Goal: Find specific page/section

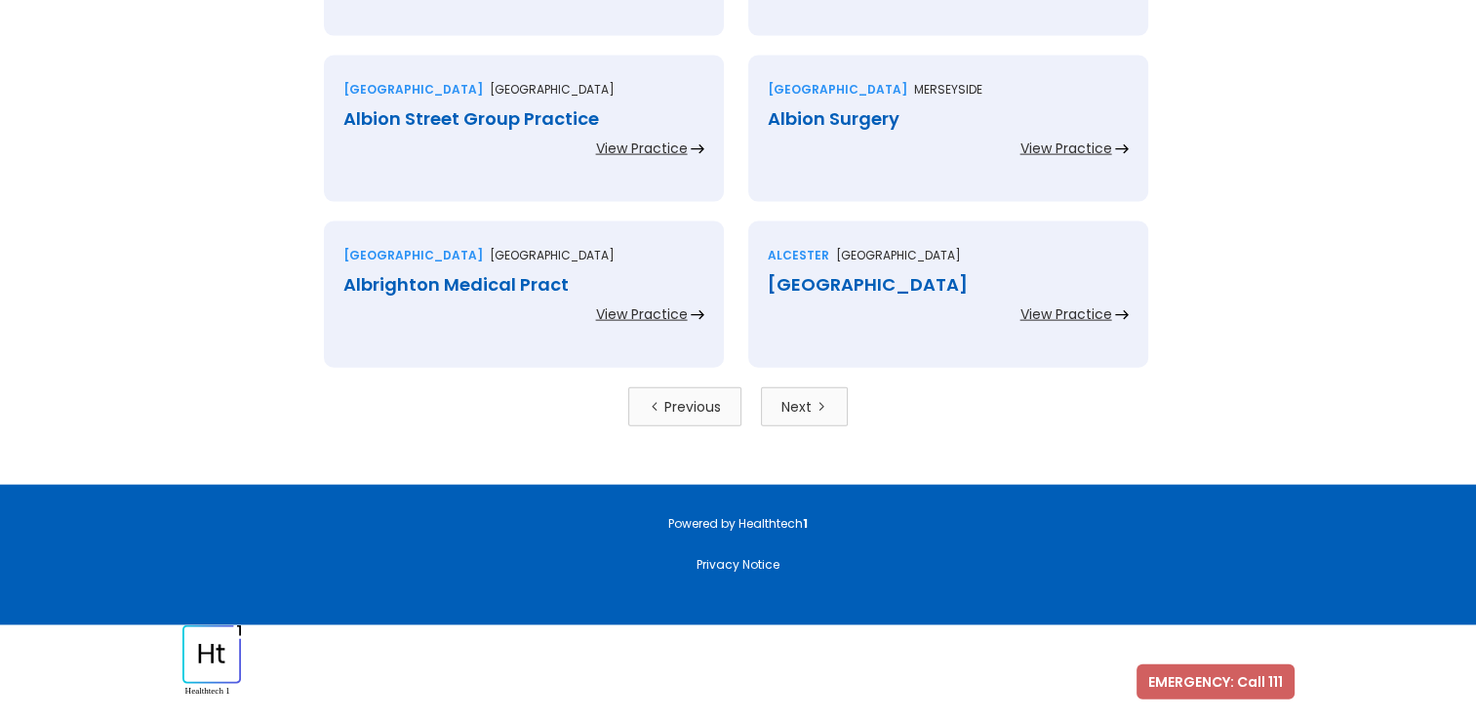
scroll to position [4282, 0]
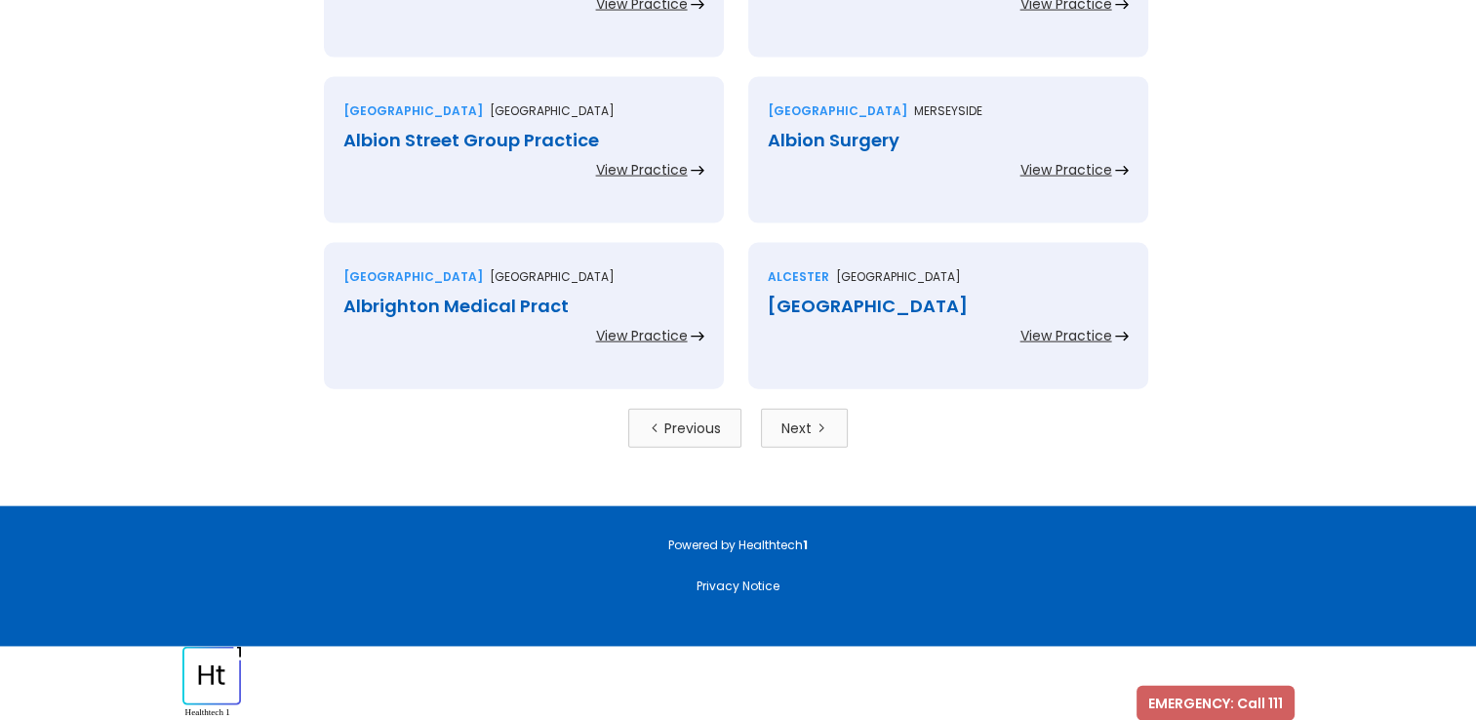
click at [802, 432] on div "Next" at bounding box center [796, 428] width 30 height 20
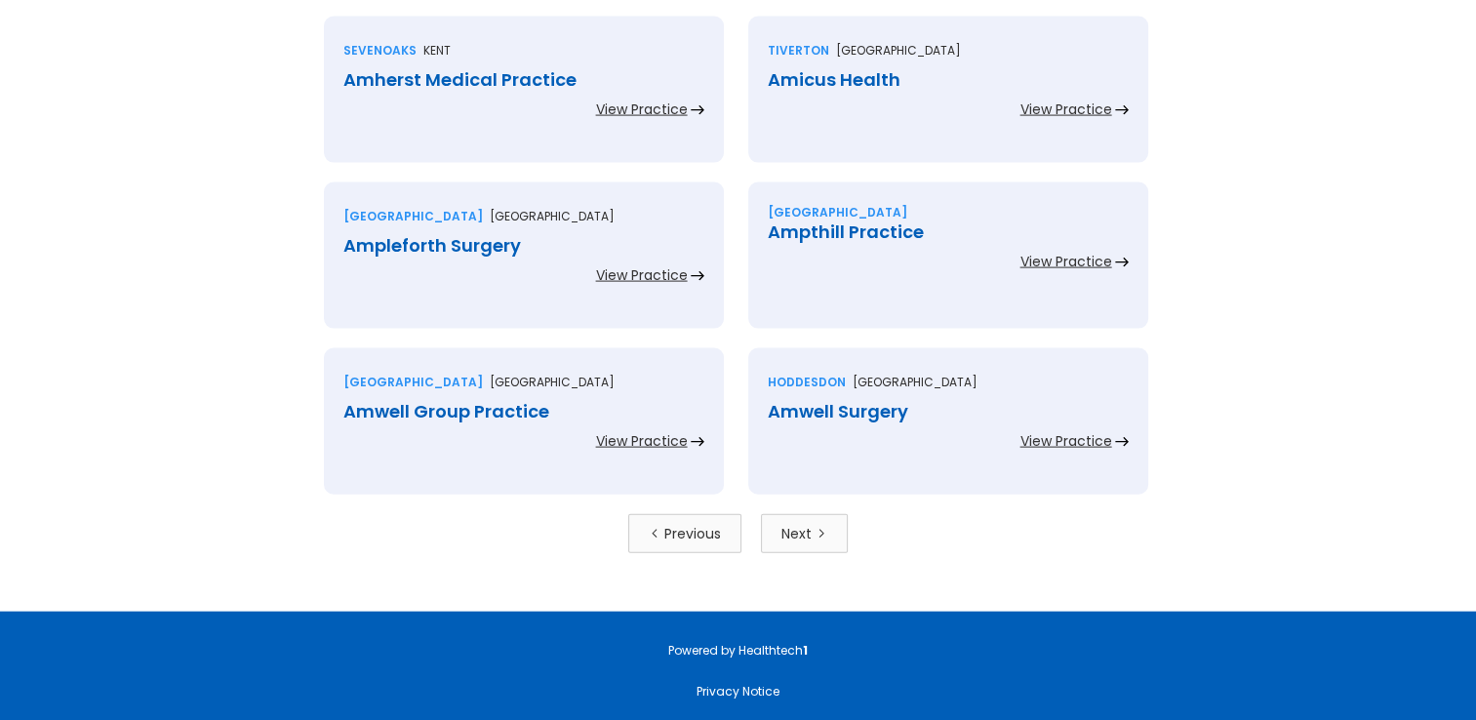
scroll to position [4303, 0]
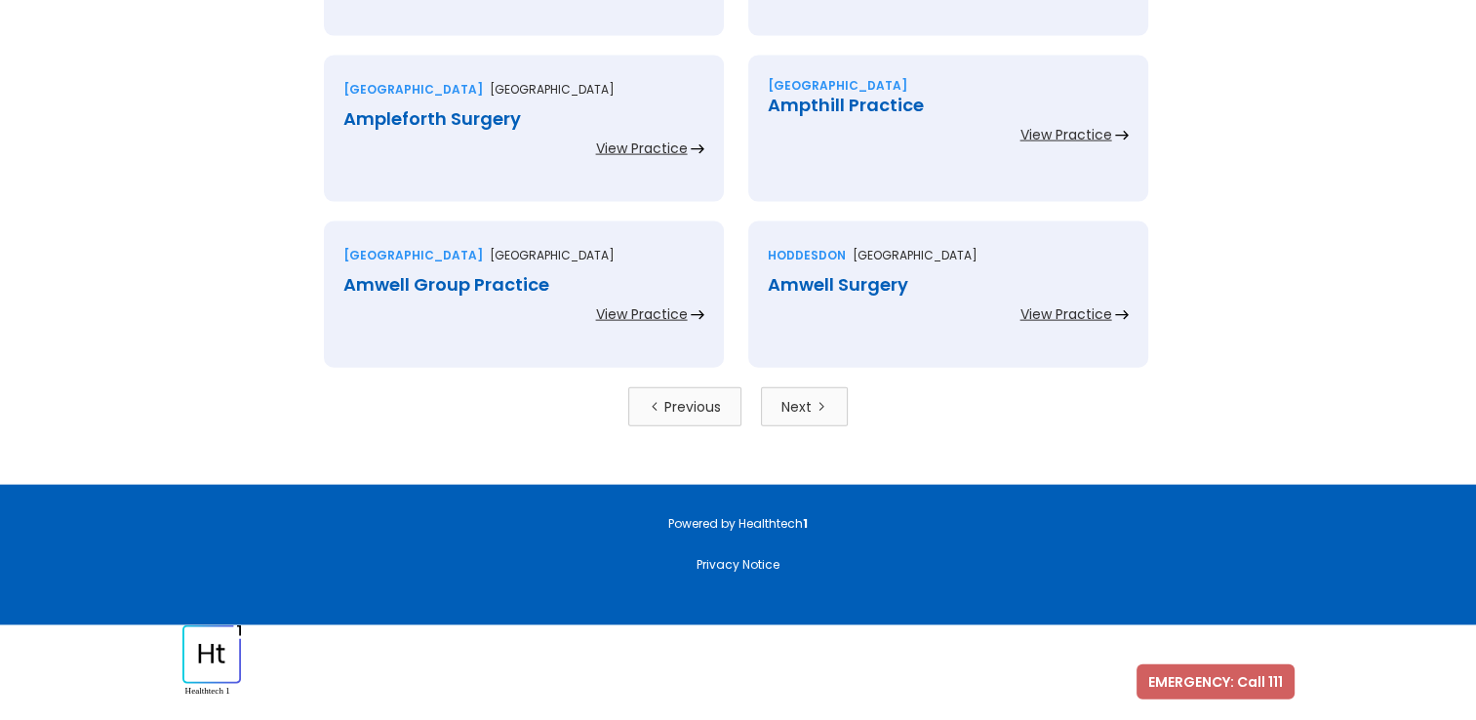
click at [847, 401] on link "Next" at bounding box center [804, 406] width 87 height 39
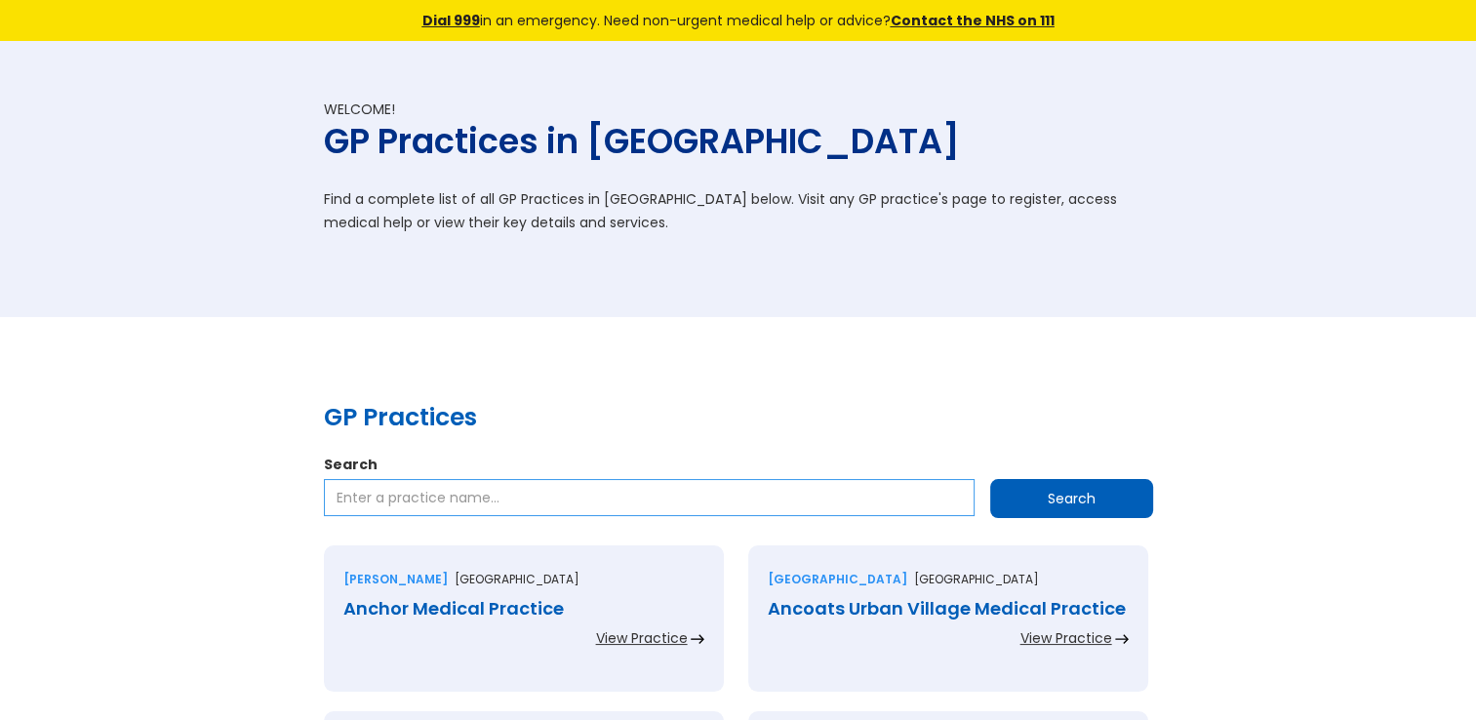
click at [558, 513] on input "Search" at bounding box center [649, 497] width 651 height 37
type input "bears"
click at [990, 479] on input "Search" at bounding box center [1071, 498] width 163 height 39
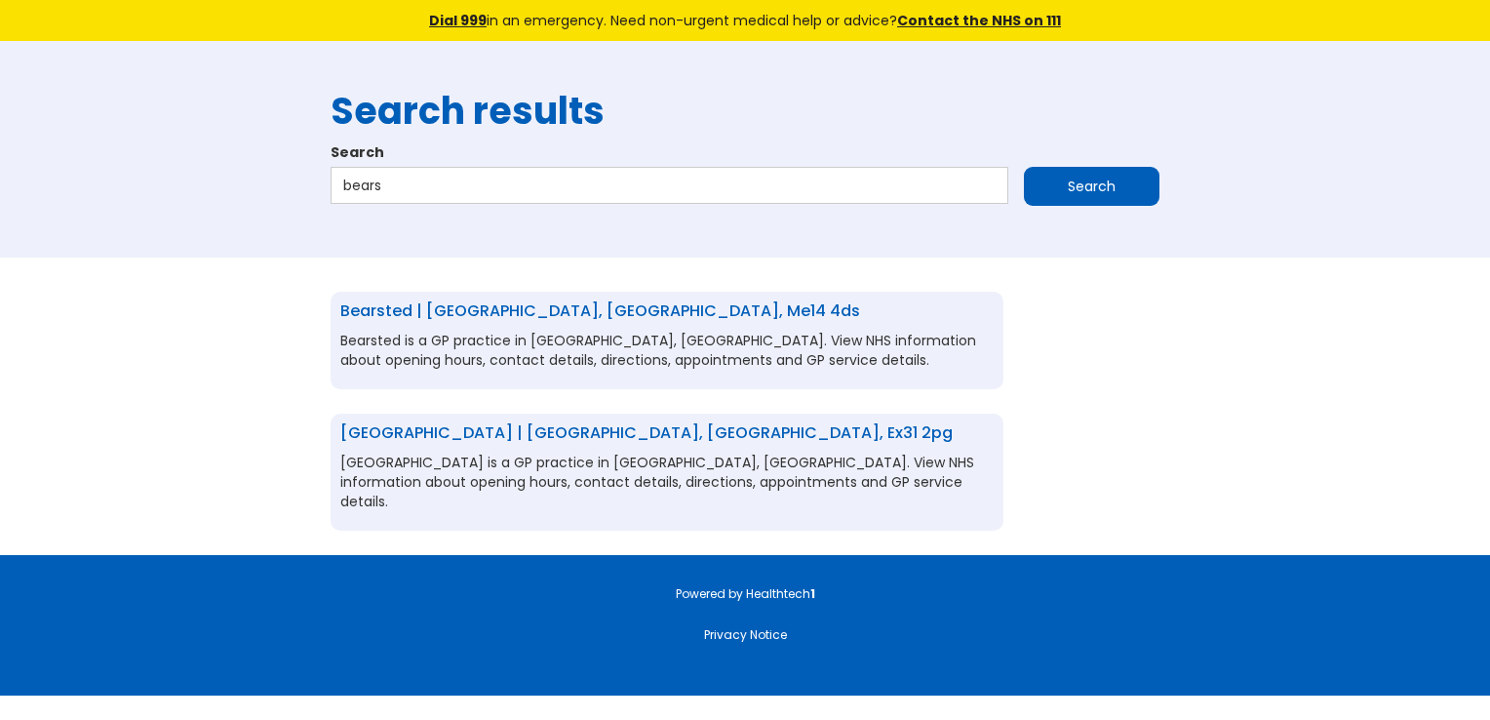
click at [535, 329] on div "Bearsted | Maidstone, Kent, me14 4ds Bearsted is a GP practice in Maidstone, Ke…" at bounding box center [667, 341] width 673 height 98
click at [554, 315] on link "Bearsted | Maidstone, Kent, me14 4ds" at bounding box center [600, 310] width 520 height 22
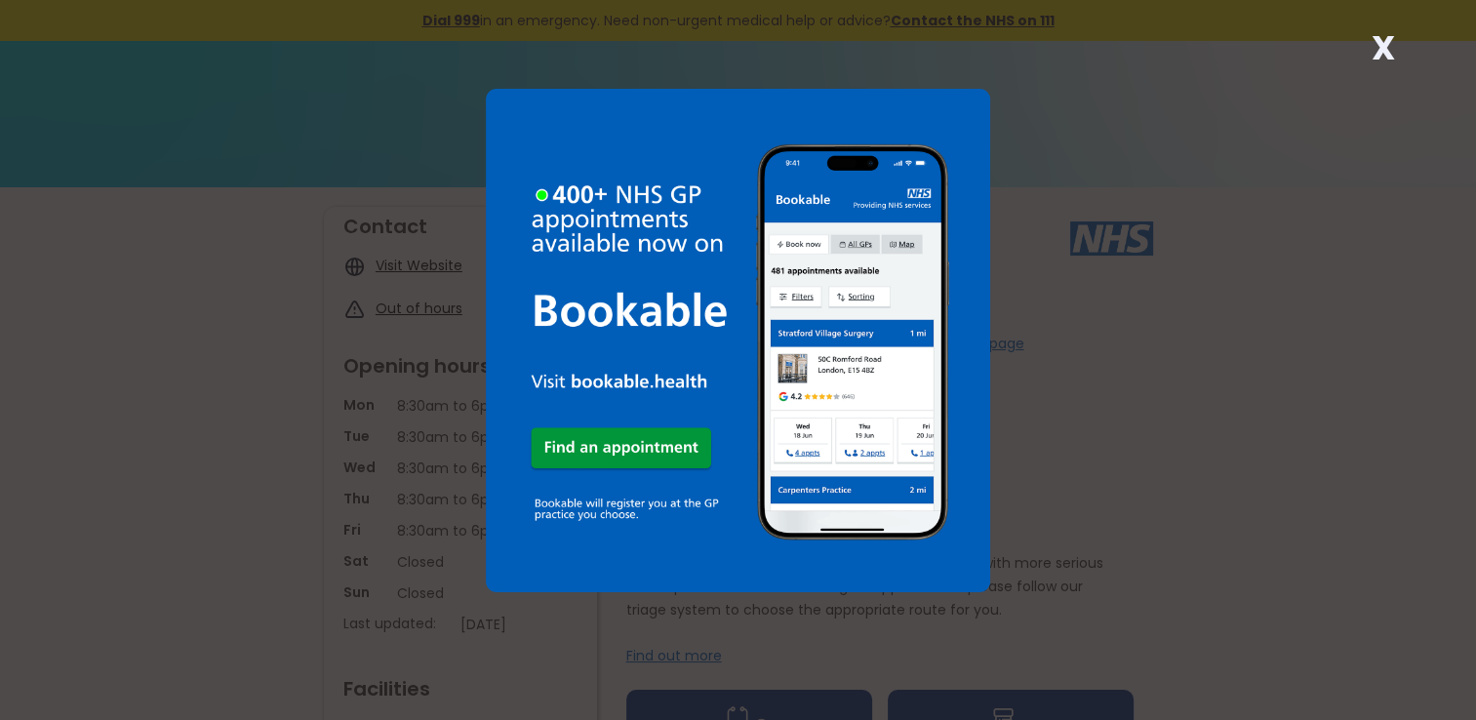
click at [1377, 42] on strong "X" at bounding box center [1381, 47] width 23 height 47
